Goal: Check status: Check status

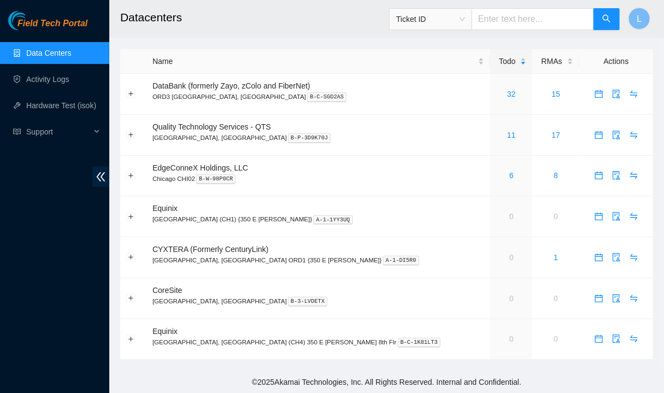
click at [64, 32] on link "Field Tech Portal" at bounding box center [47, 27] width 79 height 14
click at [510, 138] on link "9" at bounding box center [512, 135] width 4 height 9
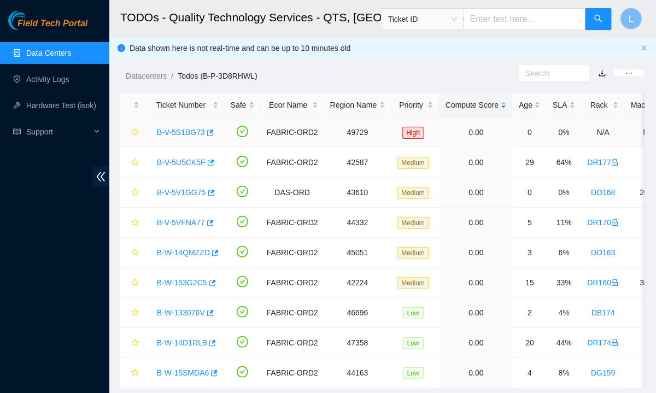
click at [453, 138] on td "0.00" at bounding box center [476, 133] width 73 height 30
drag, startPoint x: 453, startPoint y: 138, endPoint x: 27, endPoint y: 283, distance: 449.9
click at [27, 283] on div "Field Tech Portal Data Centers Activity Logs Hardware Test (isok) Support" at bounding box center [54, 202] width 109 height 382
click at [185, 132] on div "Open Ticket Details" at bounding box center [206, 137] width 75 height 19
click at [160, 135] on link "B-V-5S1BG73" at bounding box center [181, 132] width 48 height 9
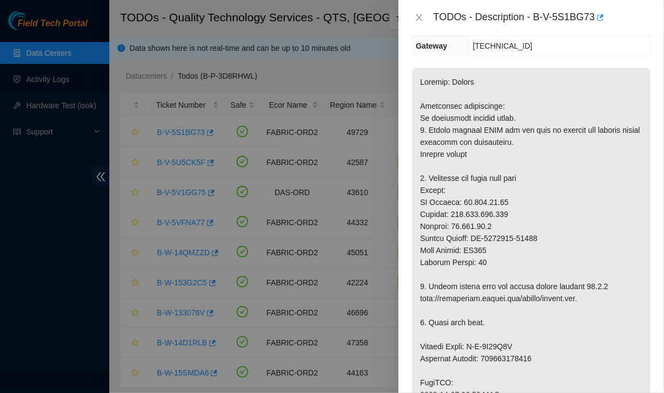
scroll to position [206, 0]
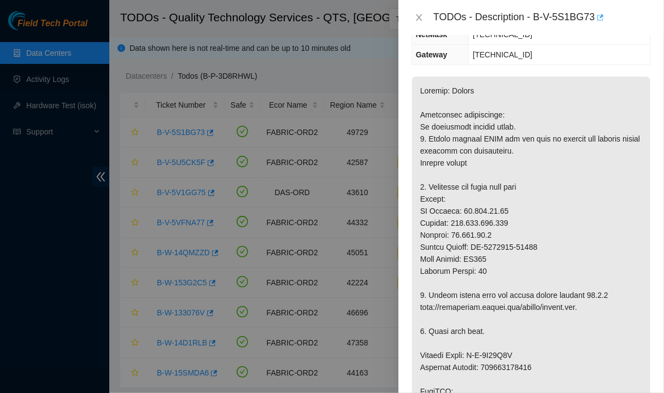
click at [599, 19] on icon "button" at bounding box center [600, 18] width 8 height 8
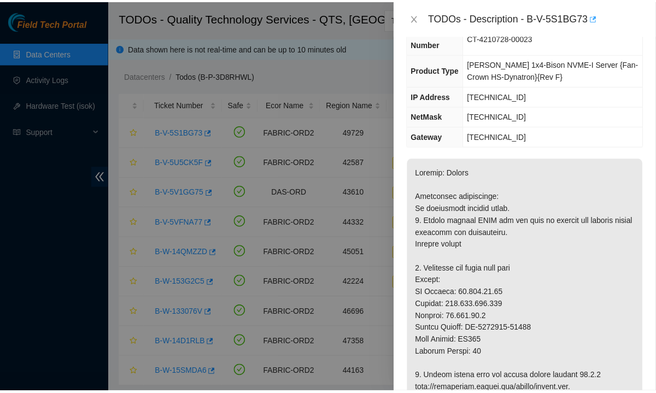
scroll to position [0, 0]
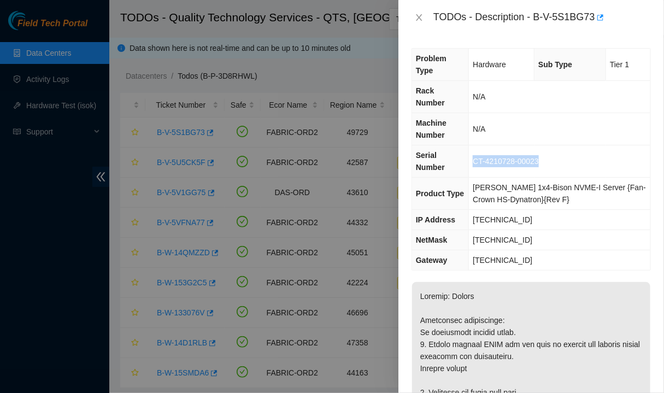
drag, startPoint x: 546, startPoint y: 130, endPoint x: 479, endPoint y: 133, distance: 66.8
click at [479, 145] on td "CT-4210728-00023" at bounding box center [560, 161] width 182 height 32
click at [420, 15] on icon "close" at bounding box center [419, 17] width 9 height 9
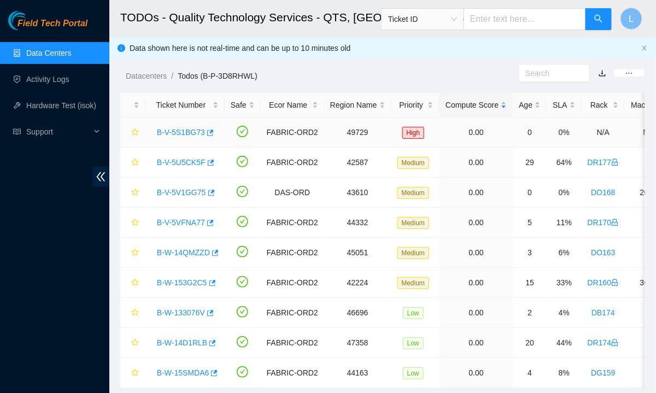
click at [182, 134] on link "B-V-5S1BG73" at bounding box center [181, 132] width 48 height 9
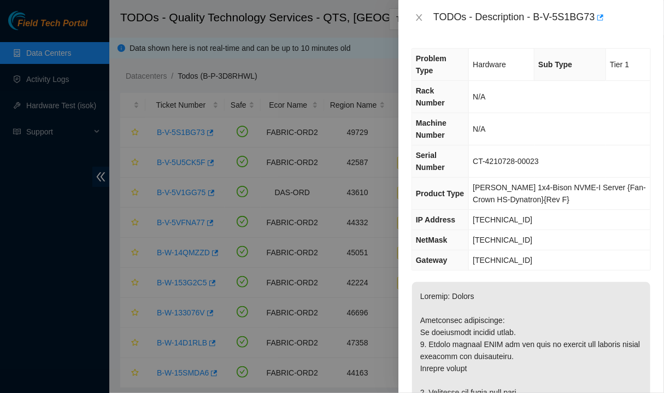
click at [420, 12] on div "TODOs - Description - B-V-5S1BG73" at bounding box center [531, 17] width 239 height 17
click at [419, 22] on div "TODOs - Description - B-V-5S1BG73" at bounding box center [531, 17] width 239 height 17
click at [420, 20] on icon "close" at bounding box center [419, 17] width 9 height 9
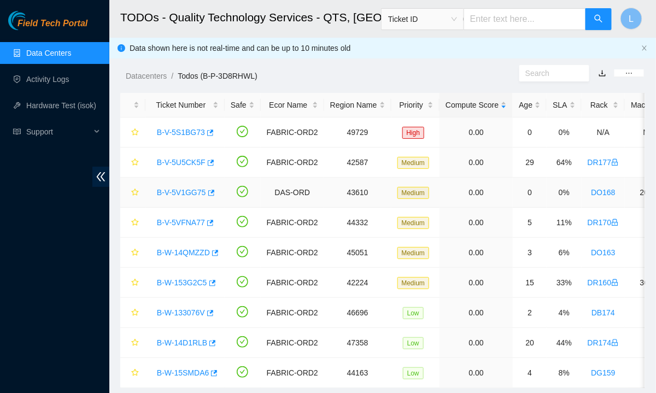
click at [174, 193] on link "B-V-5V1GG75" at bounding box center [181, 192] width 49 height 9
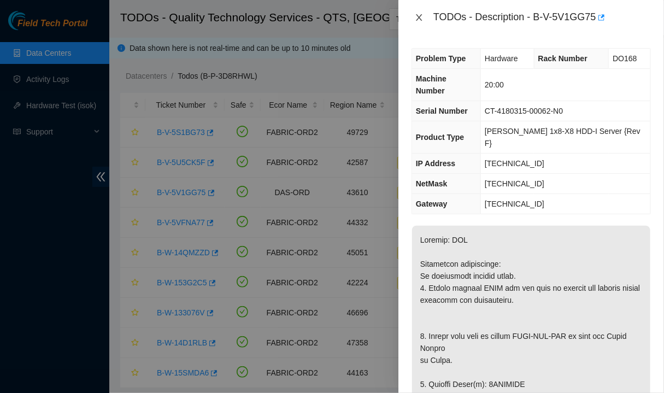
click at [417, 22] on button "Close" at bounding box center [419, 18] width 15 height 10
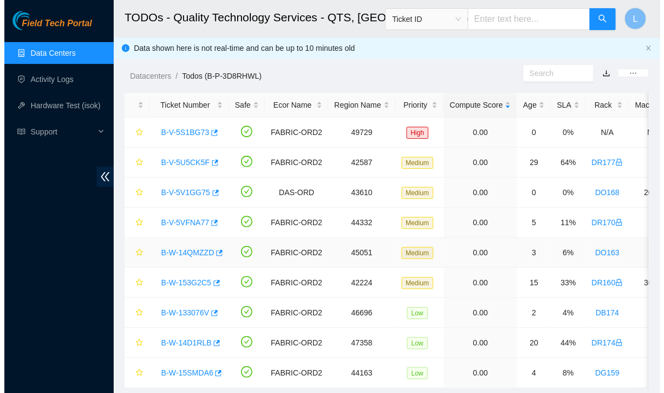
scroll to position [34, 0]
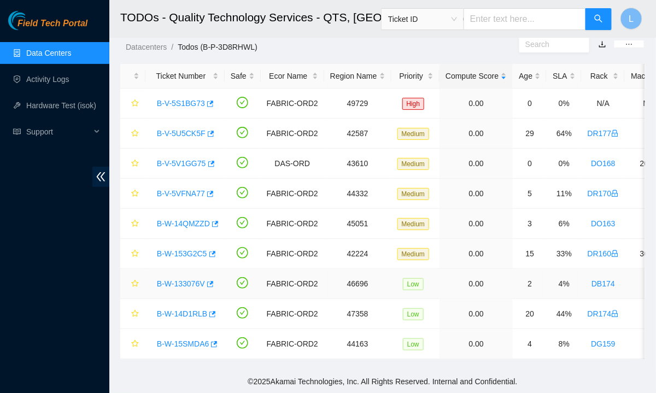
click at [184, 281] on link "B-W-133076V" at bounding box center [181, 283] width 48 height 9
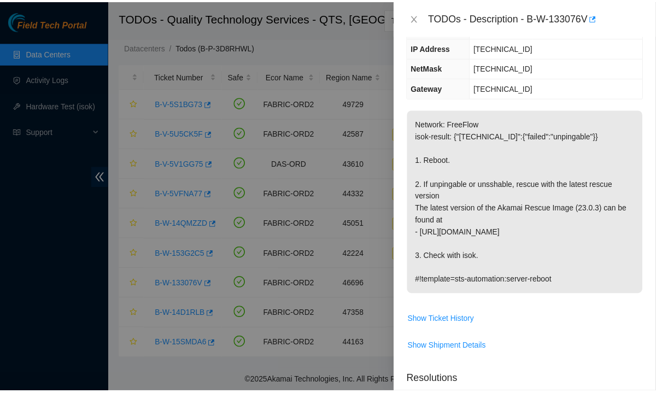
scroll to position [0, 0]
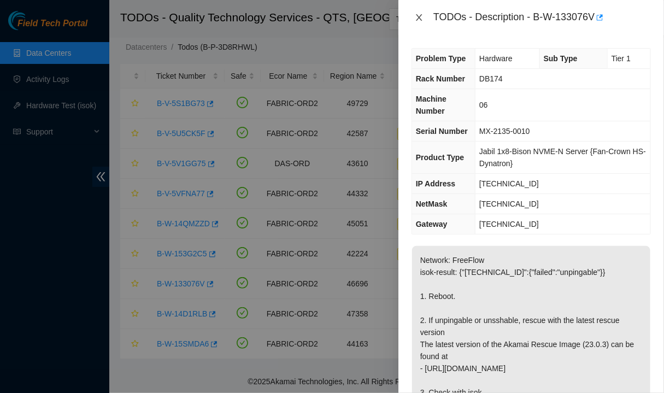
click at [423, 16] on icon "close" at bounding box center [419, 17] width 9 height 9
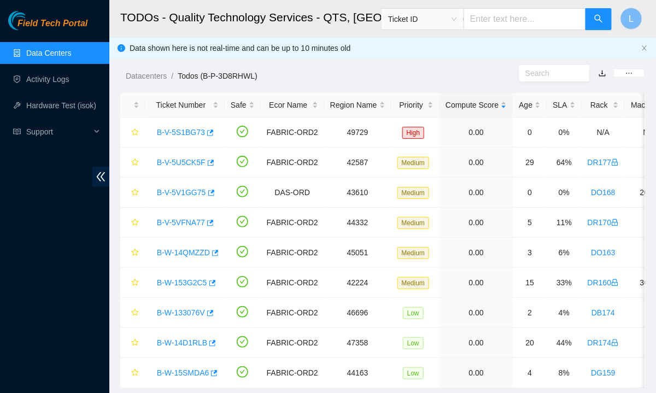
click at [542, 46] on div "Data shown here is not real-time and can be up to 10 minutes old" at bounding box center [383, 48] width 507 height 12
click at [399, 67] on div "Datacenters / Todos (B-P-3D8RHWL) /" at bounding box center [314, 51] width 410 height 61
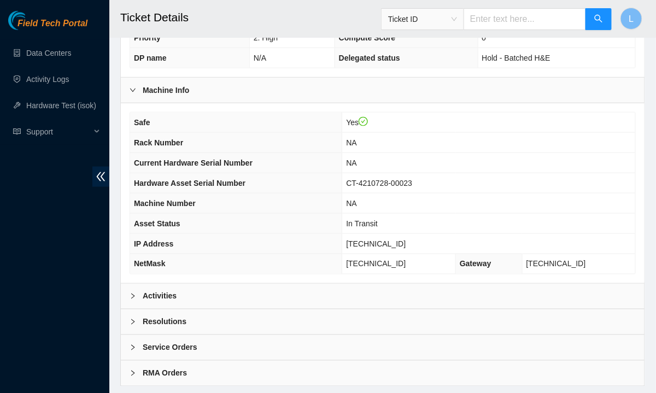
scroll to position [331, 0]
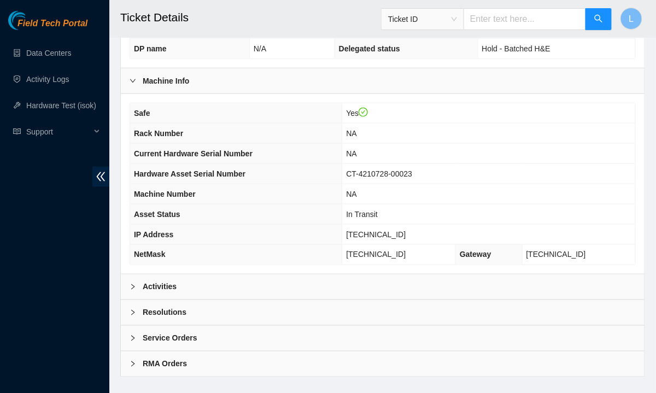
drag, startPoint x: 191, startPoint y: 277, endPoint x: 206, endPoint y: 273, distance: 14.7
click at [206, 274] on div "Activities" at bounding box center [383, 286] width 524 height 25
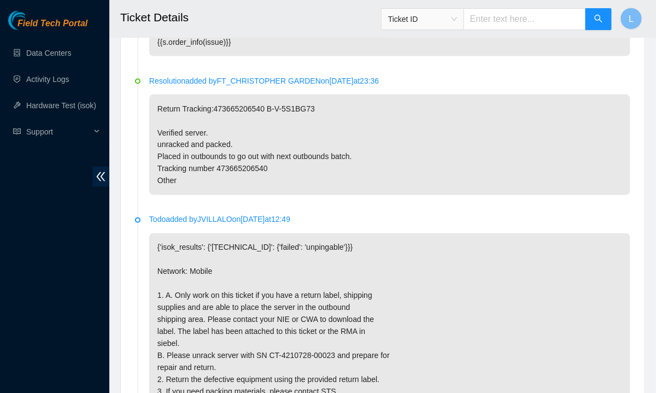
scroll to position [1577, 0]
click at [229, 168] on div "Resolution added by FT_CHRISTOPHER GARDEN on 2025-08-27 at 23:36 Return Trackin…" at bounding box center [389, 135] width 481 height 120
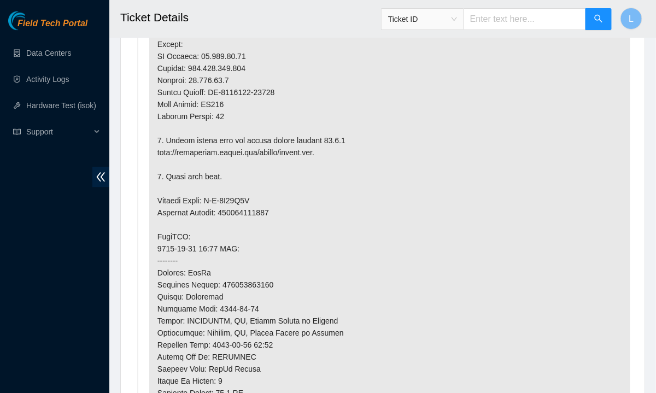
scroll to position [727, 0]
click at [257, 206] on p at bounding box center [389, 237] width 481 height 606
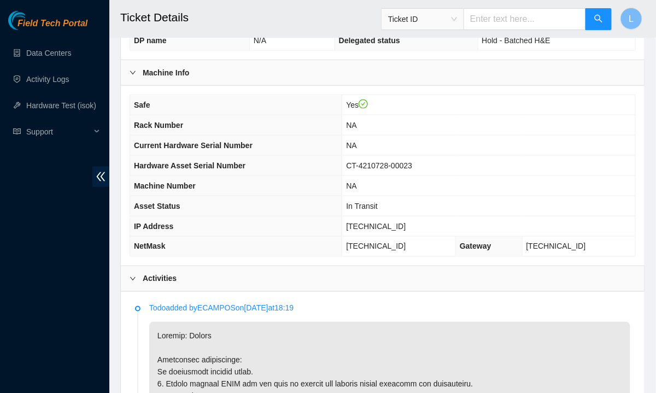
scroll to position [334, 0]
